Goal: Task Accomplishment & Management: Complete application form

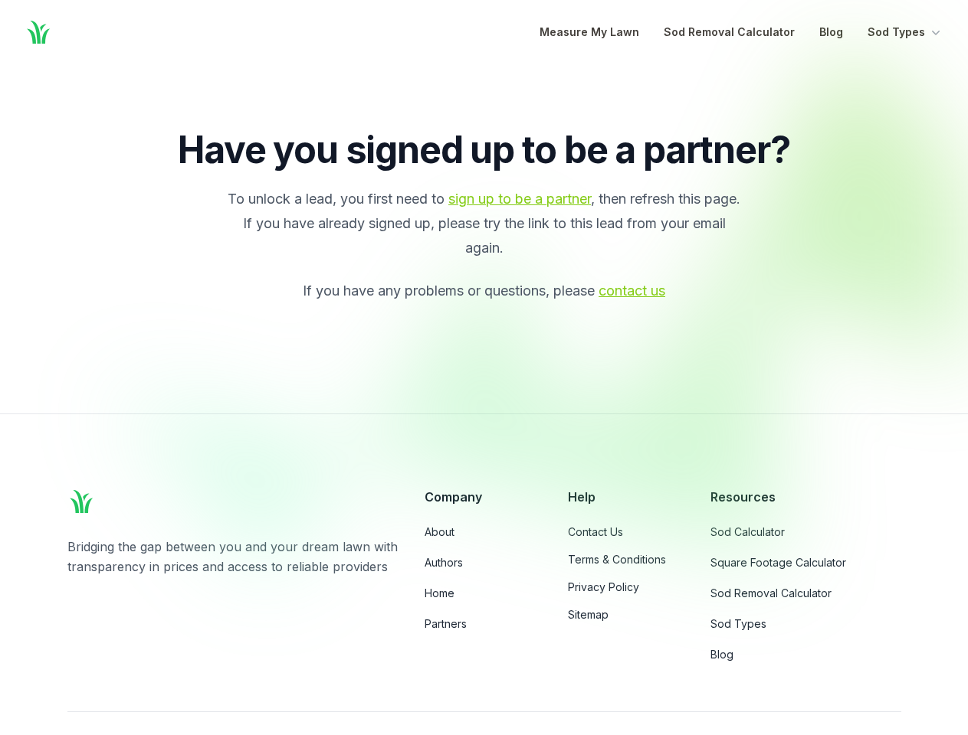
click at [483, 368] on div at bounding box center [552, 314] width 885 height 519
click at [905, 32] on button "Sod Types" at bounding box center [905, 32] width 76 height 18
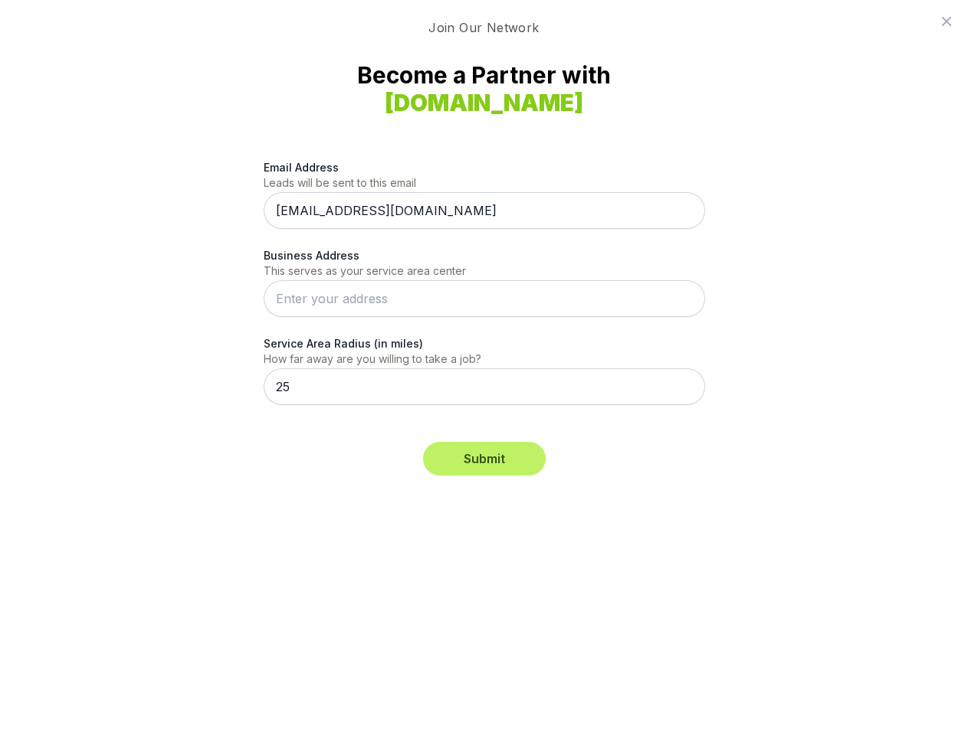
click at [483, 368] on div "Email Address Leads will be sent to this email [EMAIL_ADDRESS][DOMAIN_NAME] Bus…" at bounding box center [484, 291] width 441 height 301
click at [484, 459] on button "Submit" at bounding box center [484, 459] width 123 height 34
click at [946, 21] on icon at bounding box center [945, 21] width 9 height 9
